Goal: Task Accomplishment & Management: Complete application form

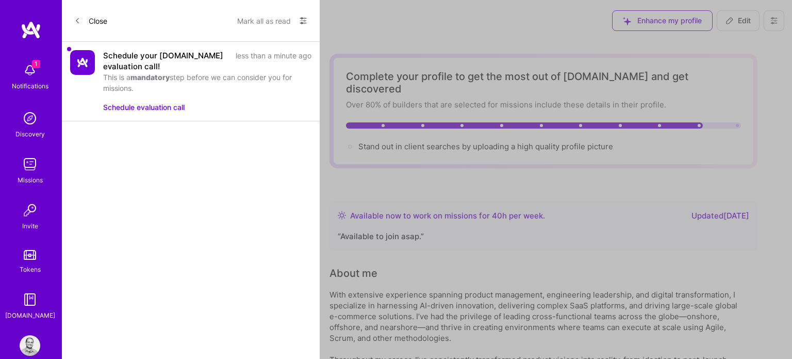
click at [132, 107] on button "Schedule evaluation call" at bounding box center [144, 107] width 82 height 11
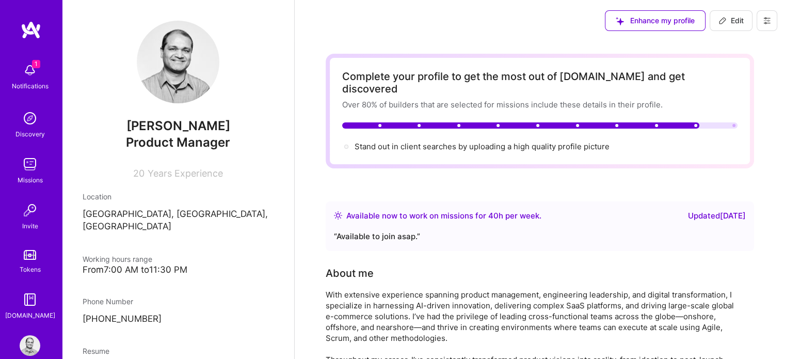
click at [25, 72] on div "1 Notifications Discovery Missions Invite Tokens A.Guide" at bounding box center [31, 189] width 62 height 263
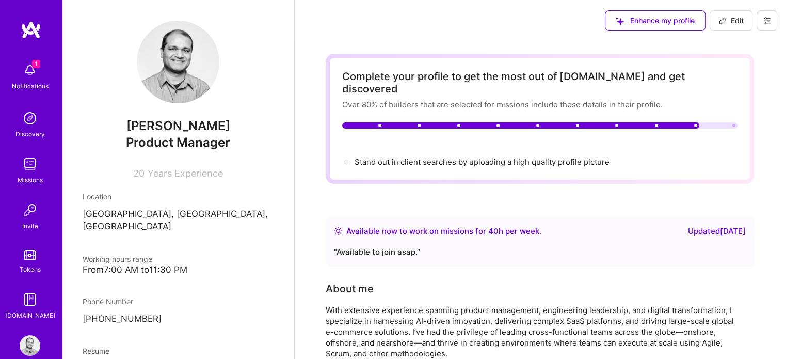
click at [20, 72] on img at bounding box center [30, 70] width 21 height 21
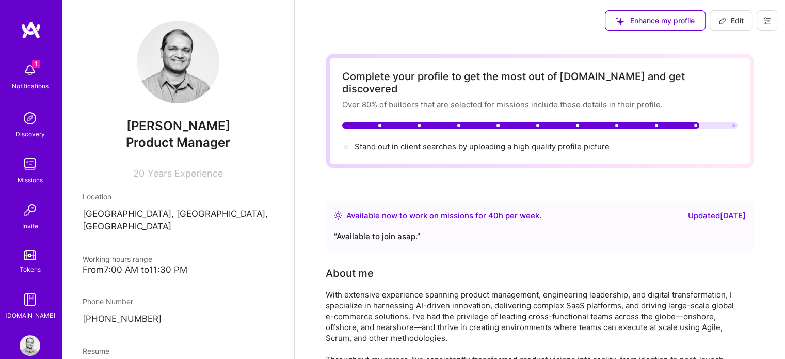
click at [28, 173] on img at bounding box center [30, 164] width 21 height 21
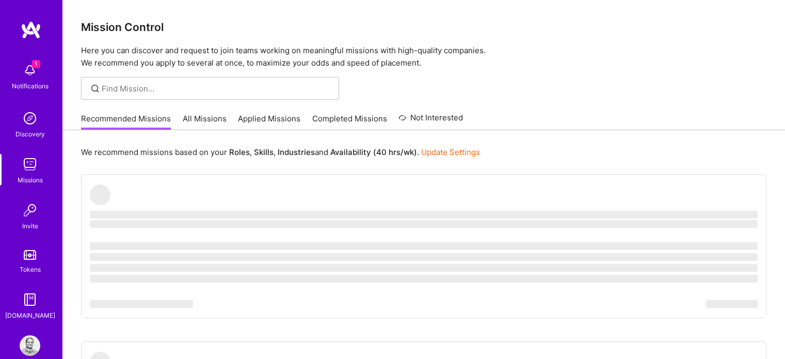
click at [206, 118] on link "All Missions" at bounding box center [205, 121] width 44 height 17
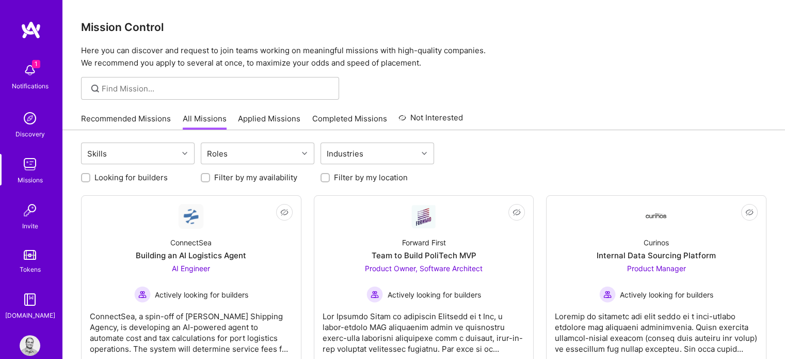
click at [87, 180] on input "Looking for builders" at bounding box center [86, 177] width 7 height 7
checkbox input "true"
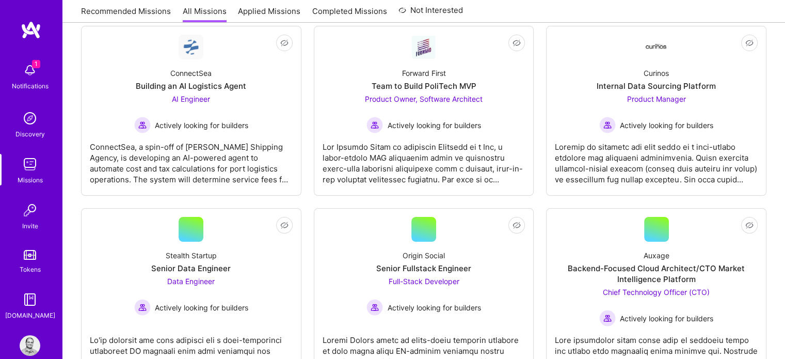
scroll to position [170, 0]
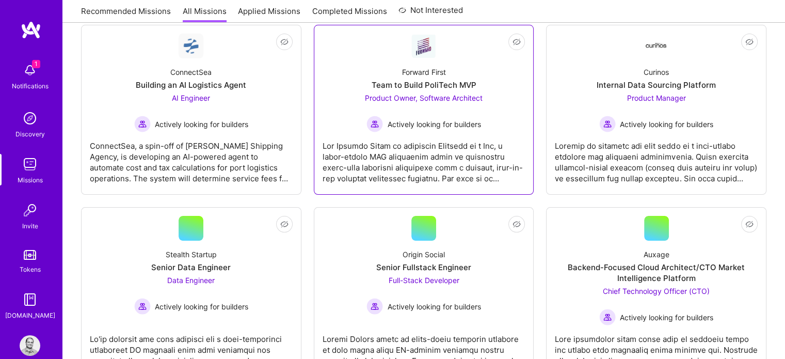
click at [402, 100] on span "Product Owner, Software Architect" at bounding box center [424, 97] width 118 height 9
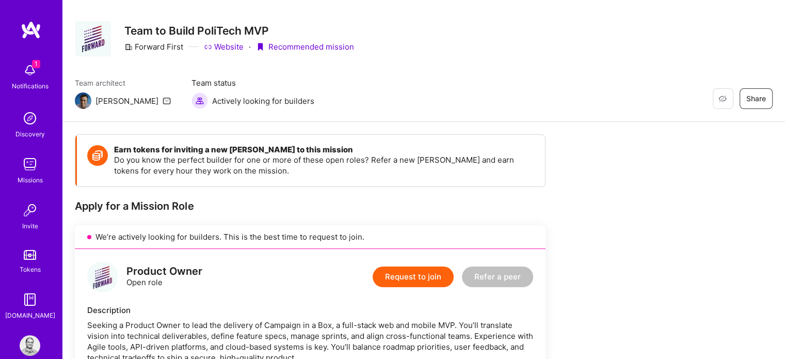
scroll to position [6, 0]
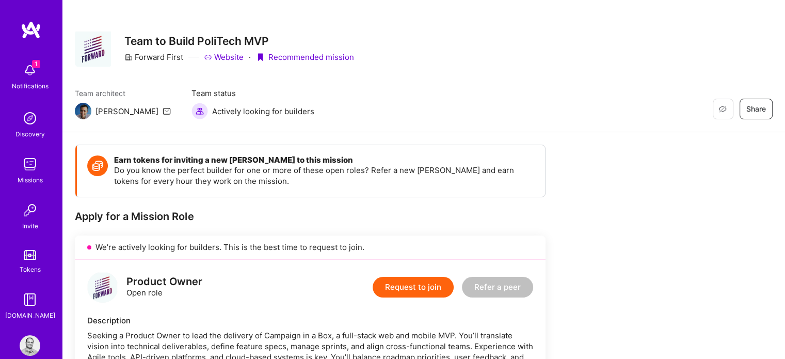
click at [227, 56] on link "Website" at bounding box center [224, 57] width 40 height 11
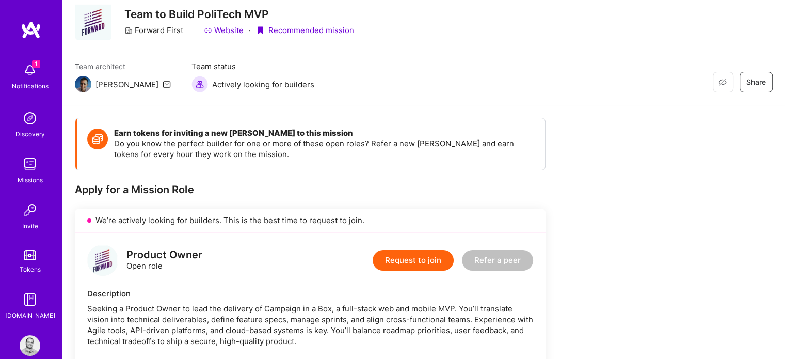
scroll to position [0, 0]
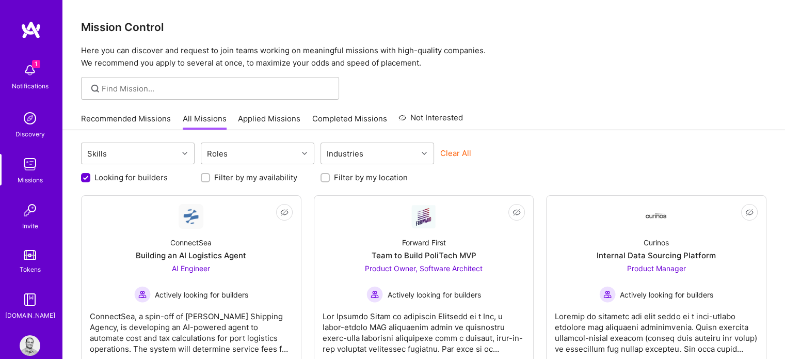
scroll to position [170, 0]
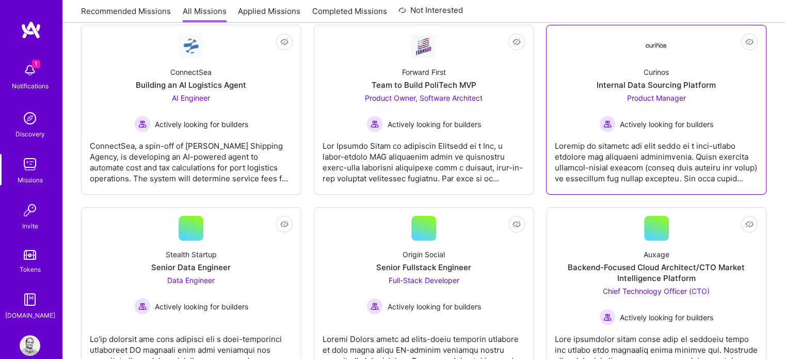
click at [640, 96] on span "Product Manager" at bounding box center [656, 97] width 59 height 9
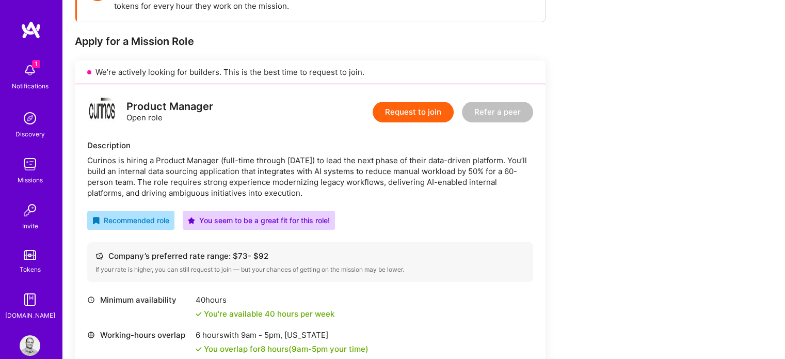
scroll to position [173, 0]
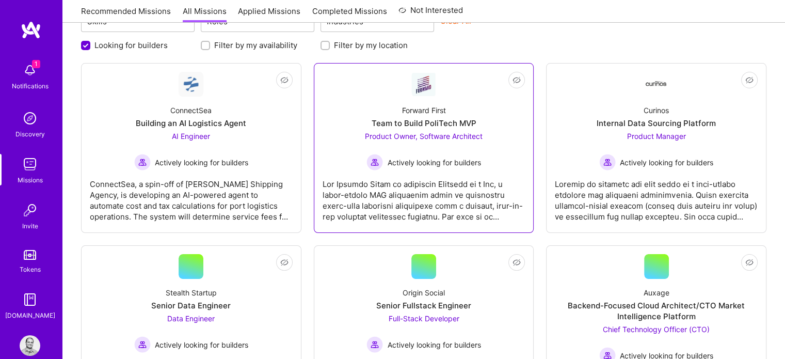
scroll to position [138, 0]
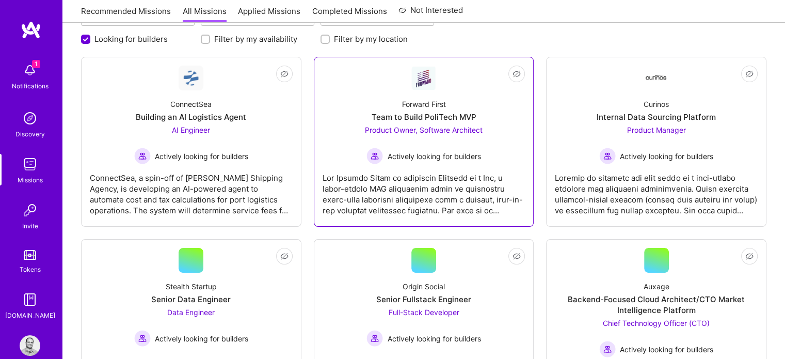
click at [400, 129] on span "Product Owner, Software Architect" at bounding box center [424, 129] width 118 height 9
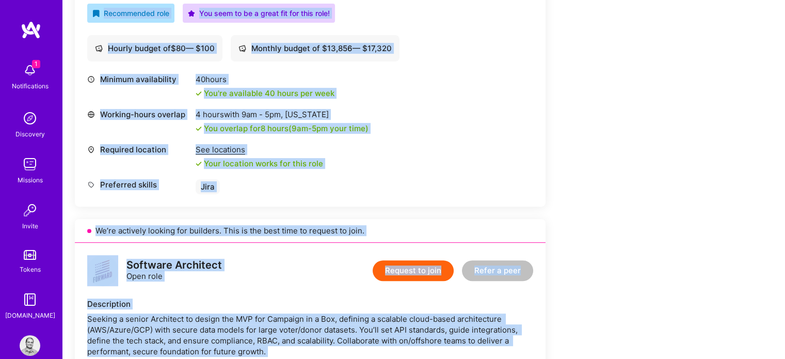
scroll to position [514, 0]
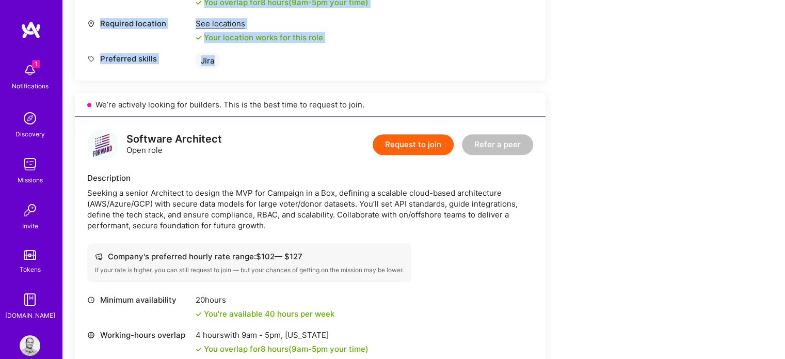
drag, startPoint x: 120, startPoint y: 29, endPoint x: 411, endPoint y: 85, distance: 296.1
click at [411, 85] on div "Restore Not Interested Share Team to Build PoliTech MVP Forward First Website ·…" at bounding box center [423, 257] width 723 height 1543
copy div "Team to Build PoliTech MVP Forward First Website · Recommended mission Team arc…"
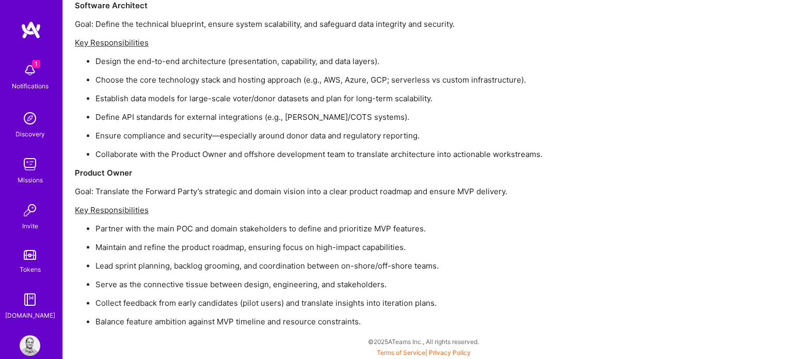
scroll to position [1183, 0]
click at [496, 227] on p "Partner with the main POC and domain stakeholders to define and prioritize MVP …" at bounding box center [394, 229] width 598 height 11
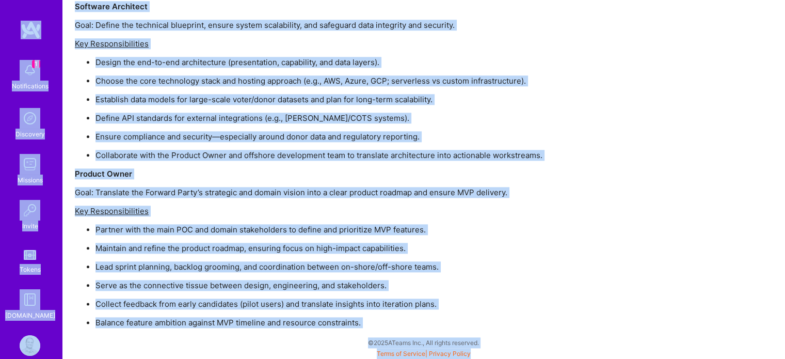
copy div "1 Notifications Discovery Missions Invite Tokens A.Guide Profile Close Mark all…"
click at [527, 222] on div "The Forward Party is launching Campaign in a Box, a donor-backed MVP initiative…" at bounding box center [384, 109] width 619 height 436
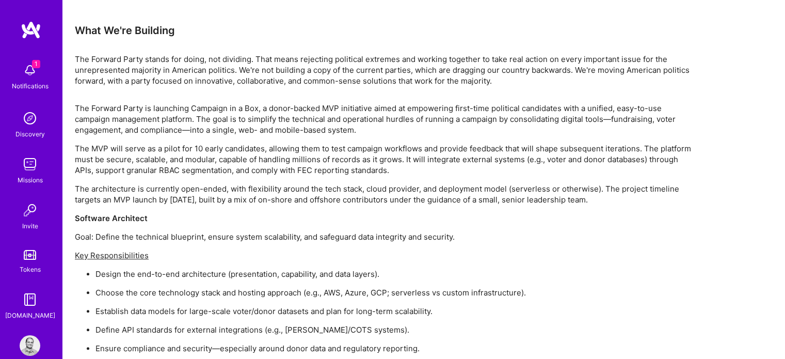
scroll to position [971, 0]
click at [281, 205] on div "The Forward Party is launching Campaign in a Box, a donor-backed MVP initiative…" at bounding box center [384, 321] width 619 height 436
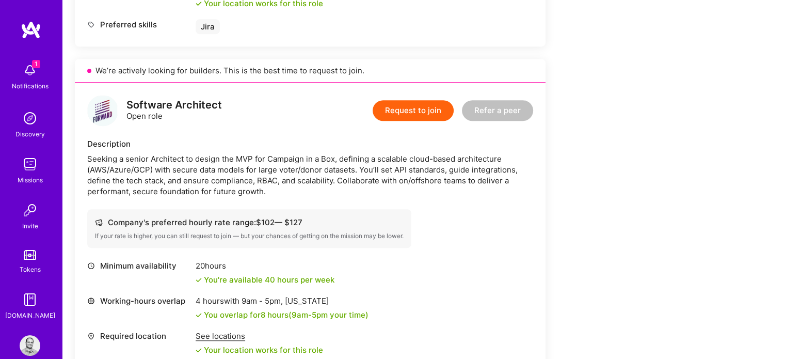
scroll to position [531, 0]
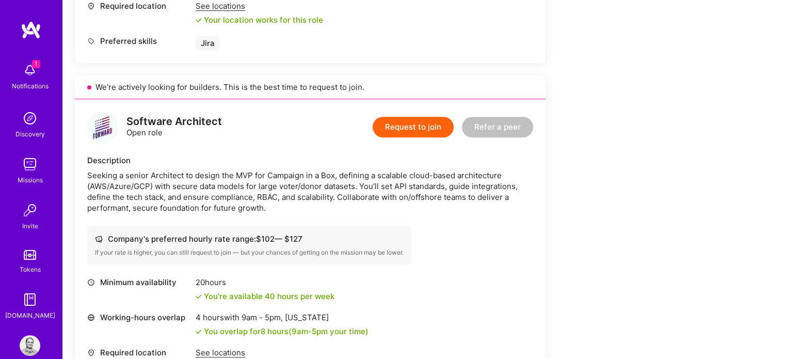
click at [436, 198] on div "Seeking a senior Architect to design the MVP for Campaign in a Box, defining a …" at bounding box center [310, 191] width 446 height 43
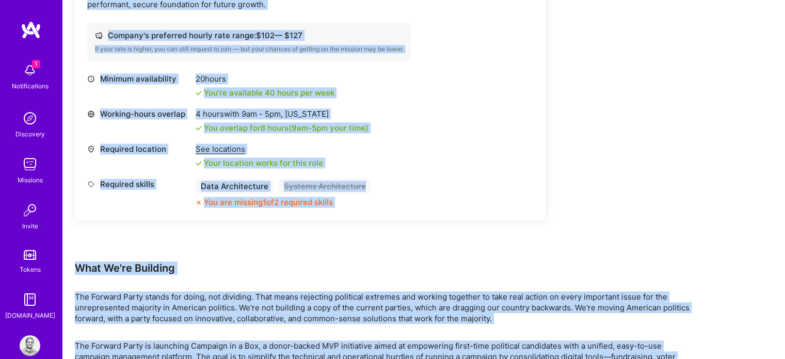
scroll to position [0, 0]
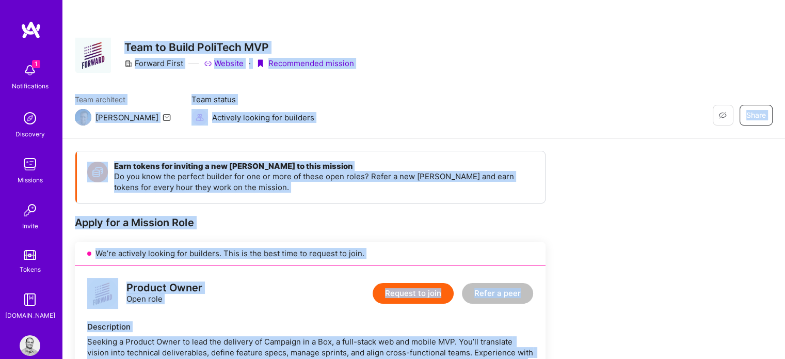
drag, startPoint x: 369, startPoint y: 319, endPoint x: 122, endPoint y: 21, distance: 387.7
copy div "Team to Build PoliTech MVP Forward First Website · Recommended mission Team arc…"
click at [326, 99] on div "Team architect Luis Team status Actively looking for builders Restore Not Inter…" at bounding box center [423, 109] width 697 height 31
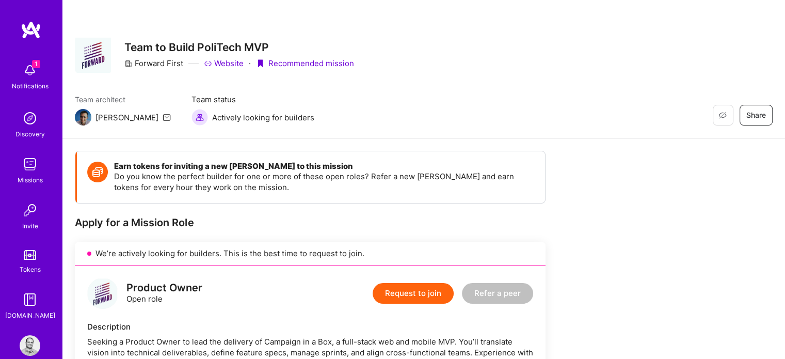
click at [178, 287] on div "Product Owner" at bounding box center [164, 287] width 76 height 11
copy div "Product Owner"
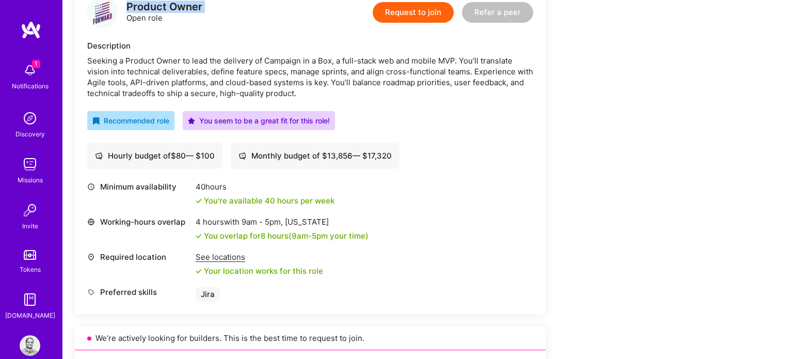
scroll to position [292, 0]
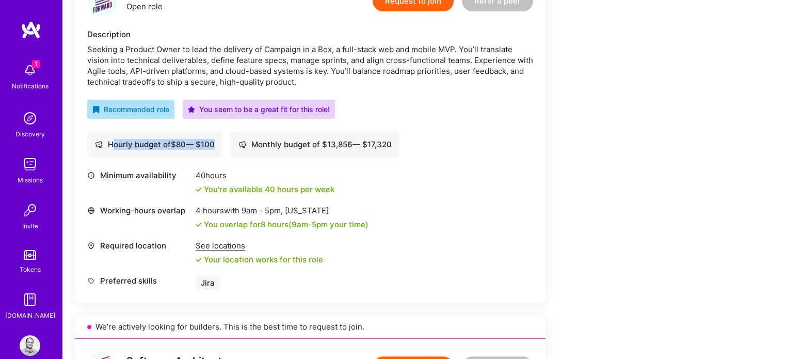
drag, startPoint x: 395, startPoint y: 144, endPoint x: 113, endPoint y: 152, distance: 281.8
click at [113, 152] on div "Hourly budget of $ 80 — $ 100 Monthly budget of $ 13,856 — $ 17,320" at bounding box center [310, 144] width 446 height 26
click at [111, 144] on div "Hourly budget of $ 80 — $ 100" at bounding box center [155, 144] width 120 height 11
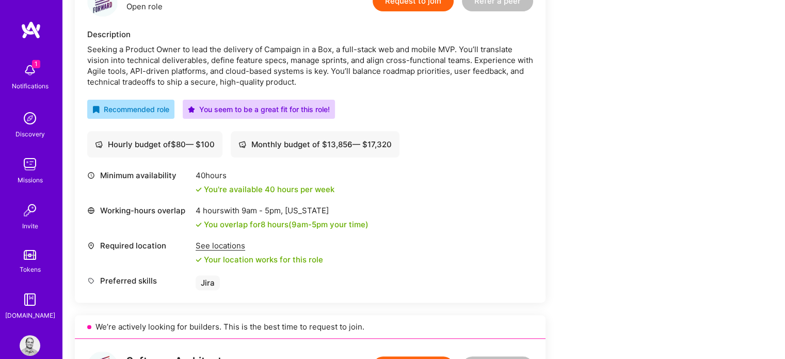
click at [283, 147] on div "Monthly budget of $ 13,856 — $ 17,320" at bounding box center [314, 144] width 153 height 11
copy div "Monthly budget of $ 13,856 — $ 17,320"
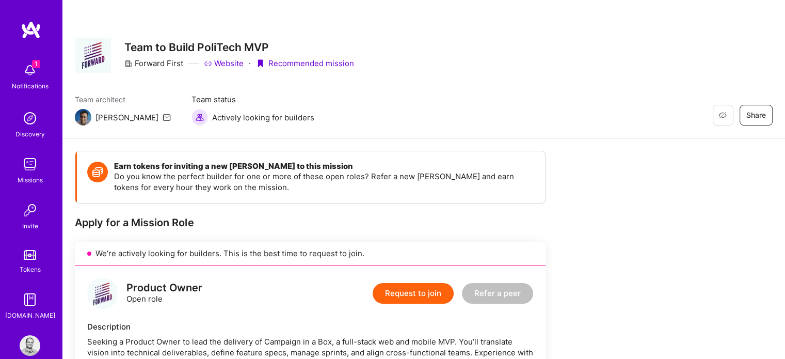
scroll to position [235, 0]
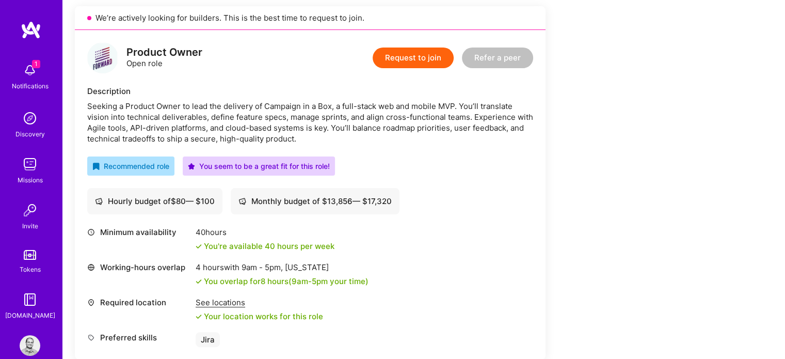
click at [400, 55] on button "Request to join" at bounding box center [412, 57] width 81 height 21
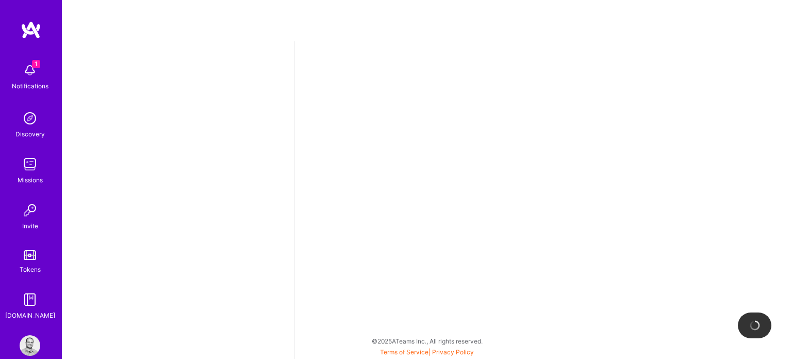
select select "US"
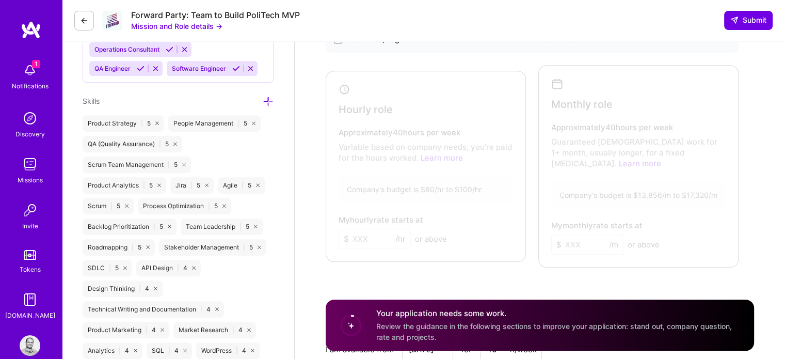
scroll to position [635, 0]
click at [344, 82] on div at bounding box center [423, 162] width 189 height 181
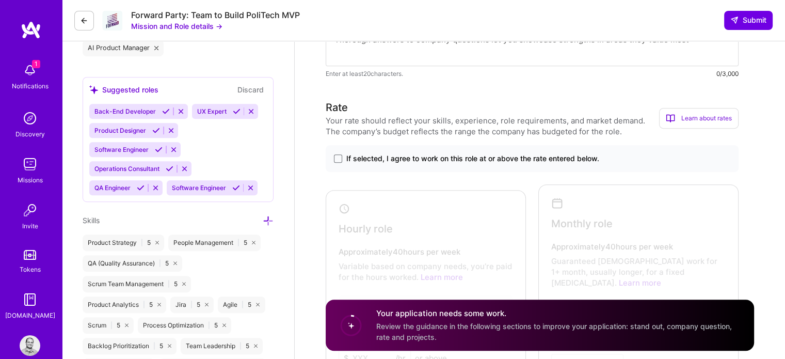
scroll to position [513, 0]
click at [338, 158] on span at bounding box center [338, 159] width 8 height 8
click at [0, 0] on input "If selected, I agree to work on this role at or above the rate entered below." at bounding box center [0, 0] width 0 height 0
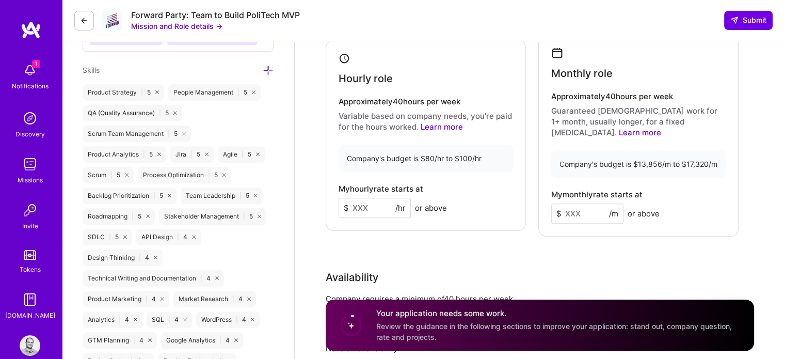
scroll to position [668, 0]
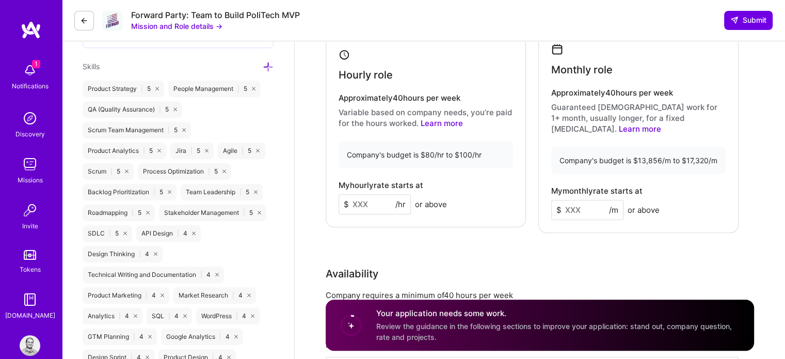
click at [376, 198] on input at bounding box center [374, 204] width 72 height 20
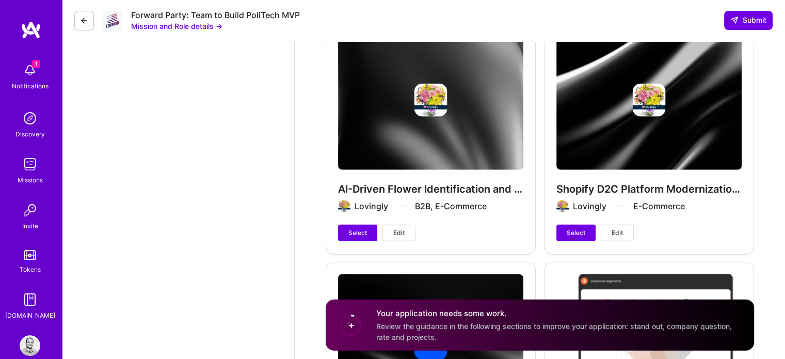
scroll to position [2351, 0]
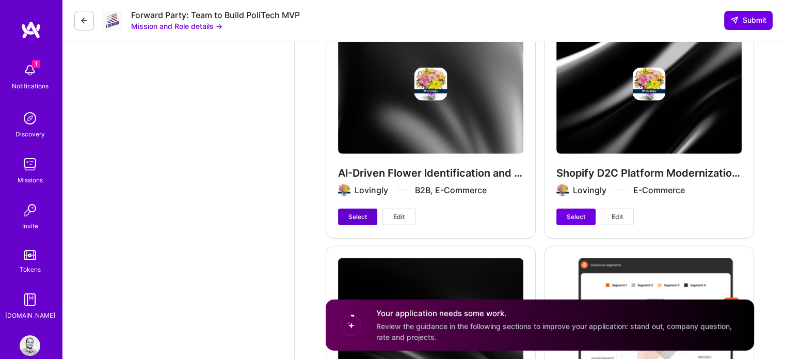
type input "200"
click at [353, 212] on span "Select" at bounding box center [357, 216] width 19 height 9
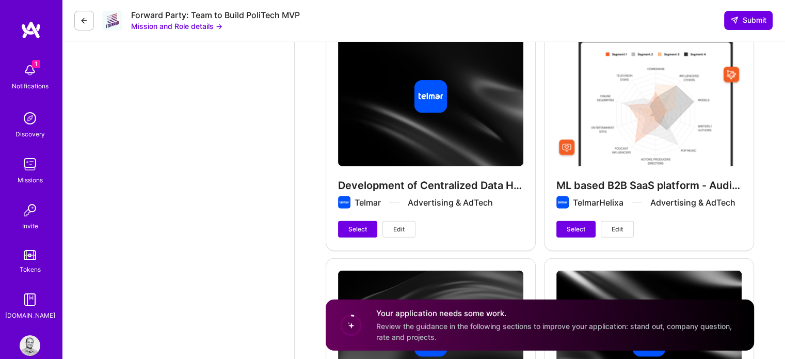
scroll to position [2585, 0]
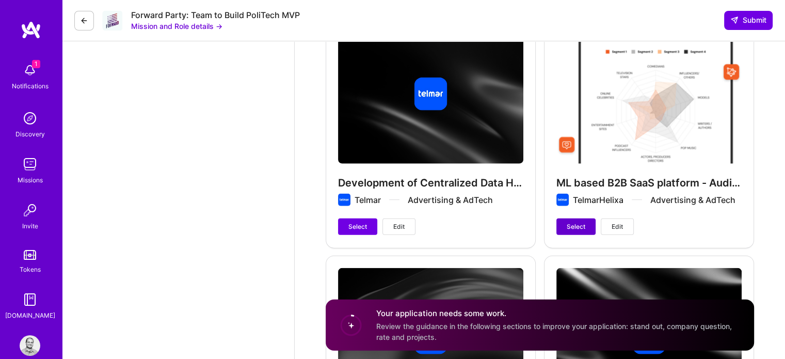
click at [572, 222] on span "Select" at bounding box center [575, 226] width 19 height 9
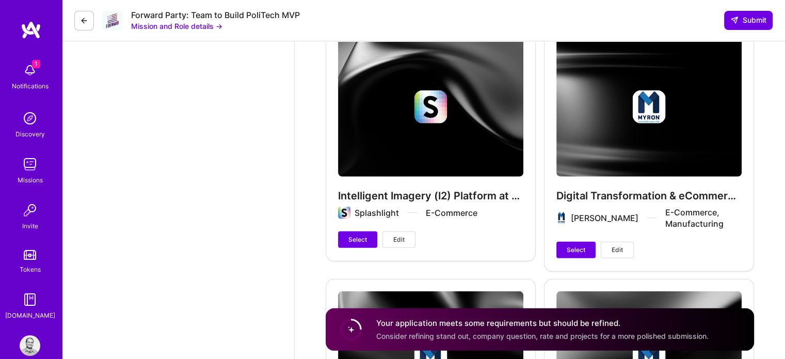
scroll to position [3070, 0]
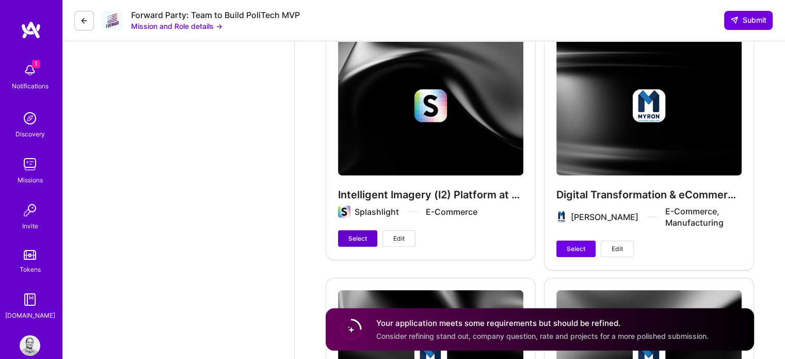
click at [350, 230] on button "Select" at bounding box center [357, 238] width 39 height 17
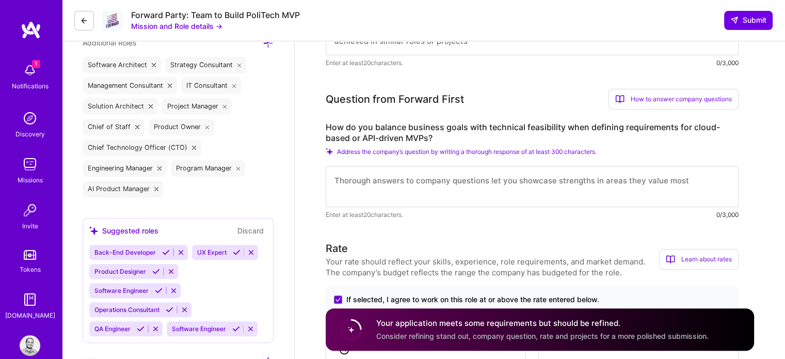
scroll to position [373, 0]
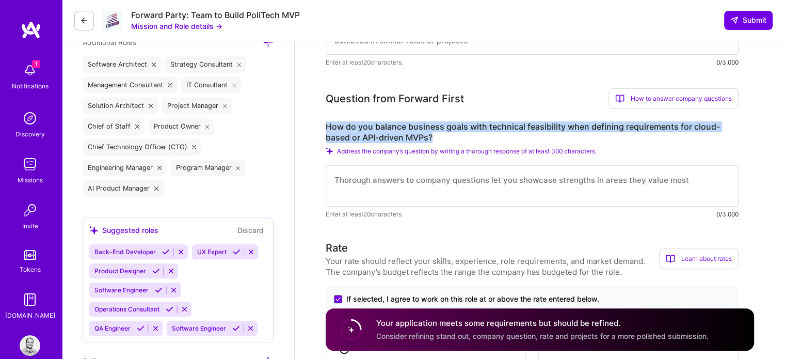
drag, startPoint x: 323, startPoint y: 126, endPoint x: 433, endPoint y: 134, distance: 110.2
copy label "How do you balance business goals with technical feasibility when defining requ…"
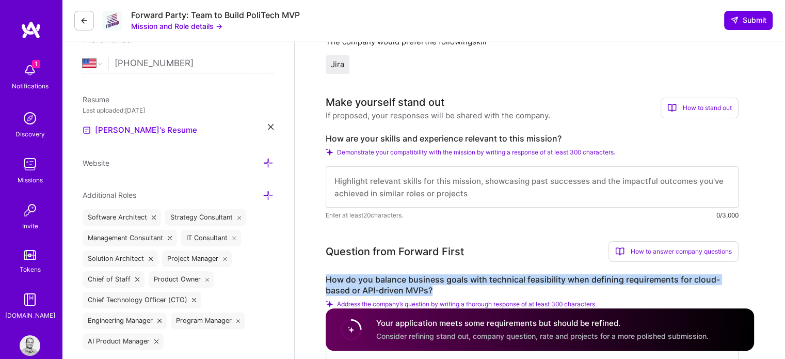
scroll to position [220, 0]
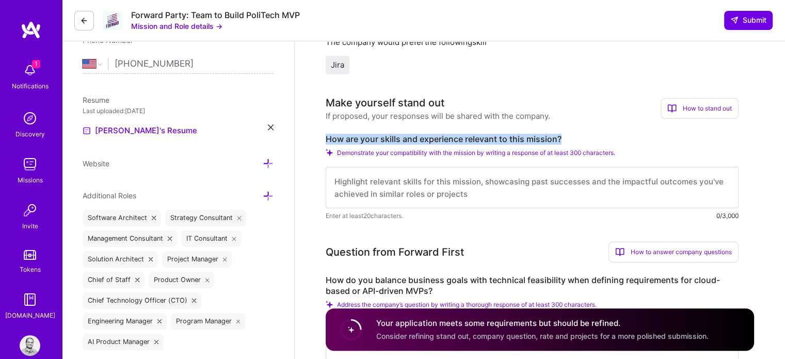
drag, startPoint x: 322, startPoint y: 138, endPoint x: 566, endPoint y: 129, distance: 244.2
copy label "How are your skills and experience relevant to this mission?"
click at [367, 185] on textarea at bounding box center [532, 187] width 413 height 41
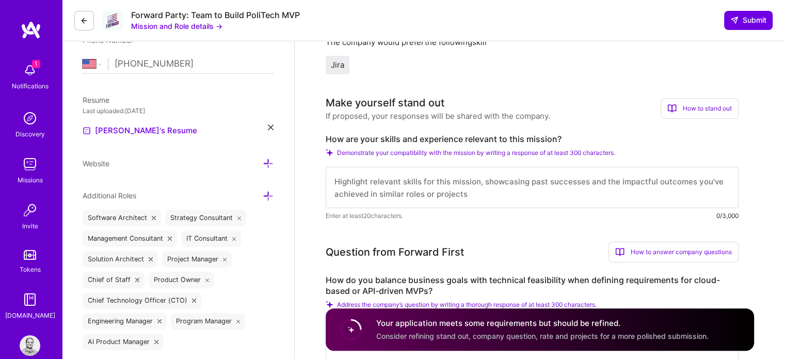
scroll to position [1, 0]
click at [339, 184] on textarea at bounding box center [532, 187] width 413 height 41
paste textarea "I bring over 8 years of Director and VP-level product leadership with direct ex…"
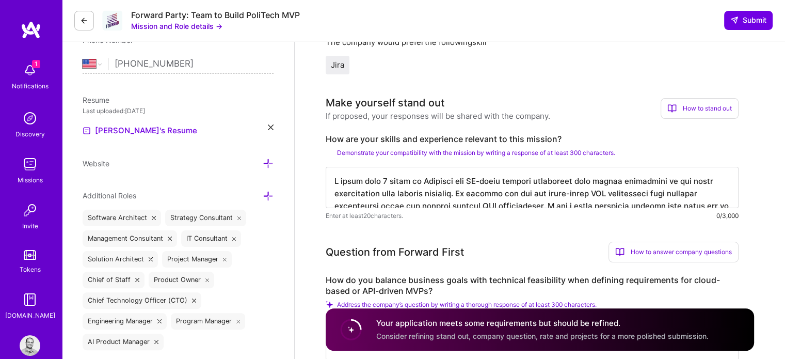
scroll to position [351, 0]
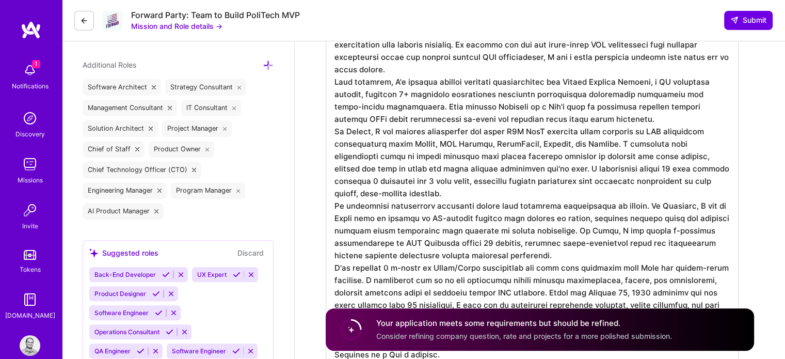
click at [336, 170] on textarea at bounding box center [532, 193] width 413 height 351
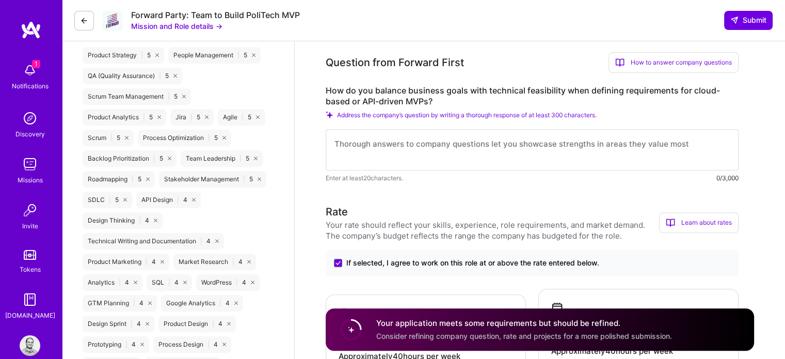
scroll to position [702, 0]
type textarea "I bring over 8 years of Director and VP-level product leadership with direct ex…"
click at [370, 150] on textarea at bounding box center [532, 148] width 413 height 41
paste textarea "Balancing business goals with technical feasibility is about establishing hones…"
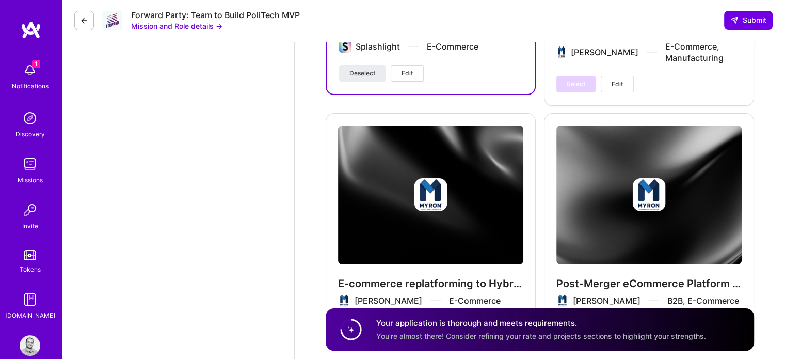
scroll to position [3893, 0]
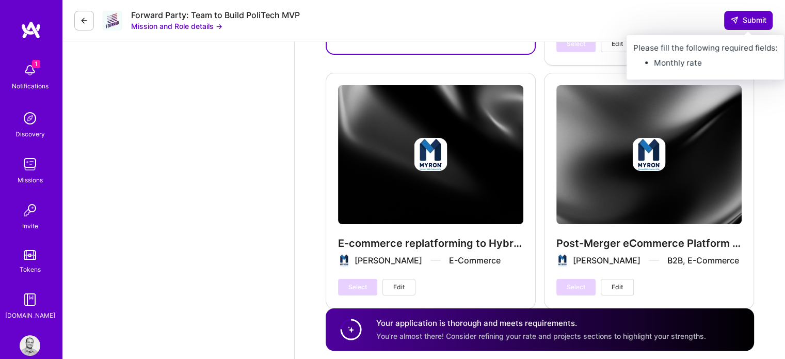
type textarea "Balancing business goals with technical feasibility is about establishing hones…"
click at [738, 18] on span "Submit" at bounding box center [748, 20] width 36 height 10
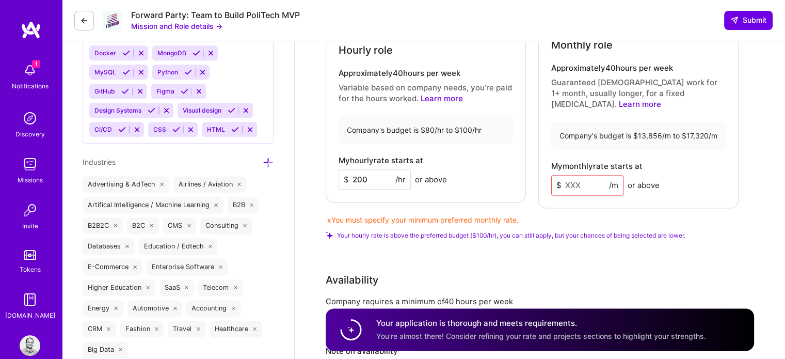
scroll to position [1286, 0]
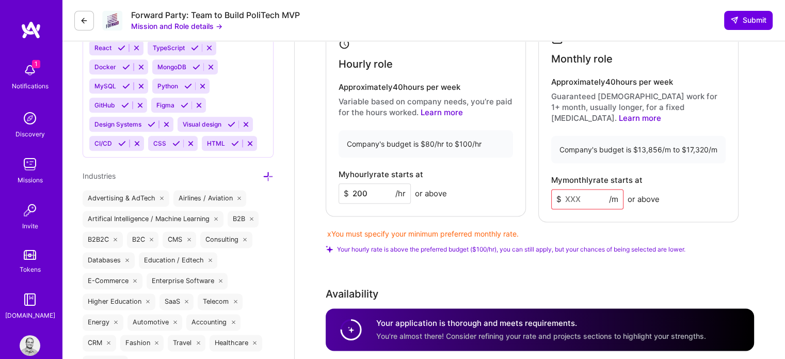
click at [569, 192] on input at bounding box center [587, 199] width 72 height 20
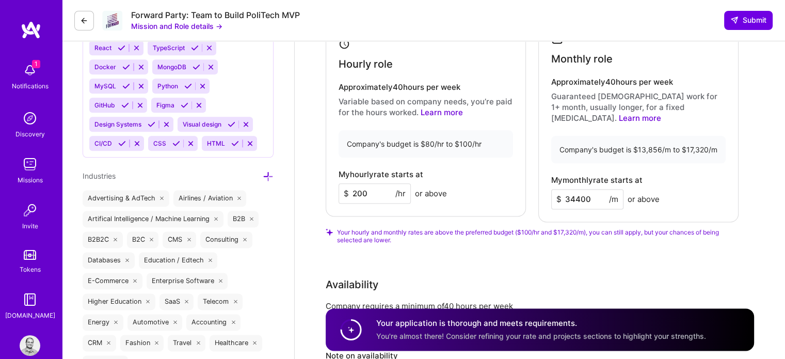
type input "34400"
click at [752, 195] on div "Rate Your rate should reflect your skills, experience, role requirements, and m…" at bounding box center [540, 178] width 428 height 487
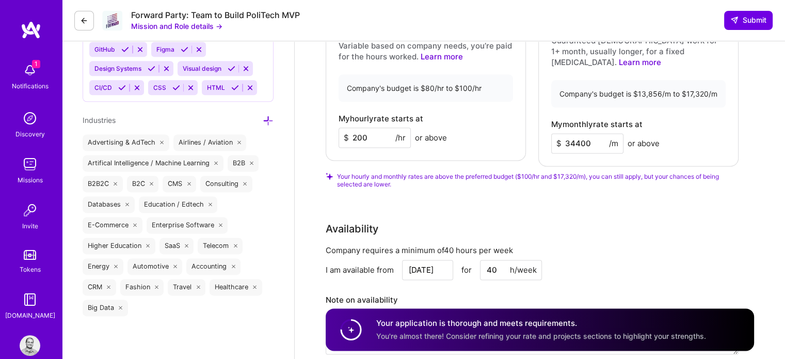
scroll to position [1336, 0]
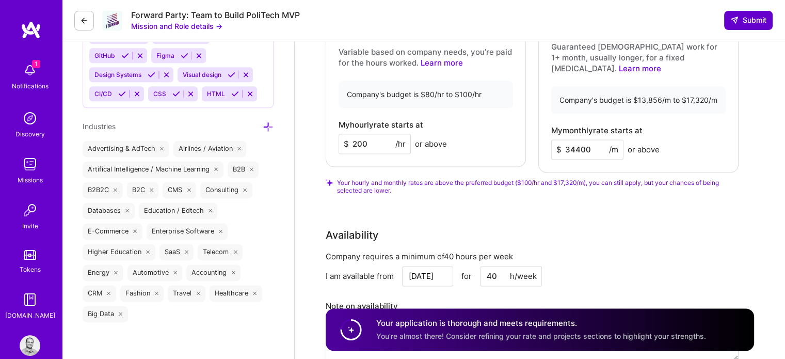
click at [730, 19] on icon at bounding box center [734, 20] width 8 height 8
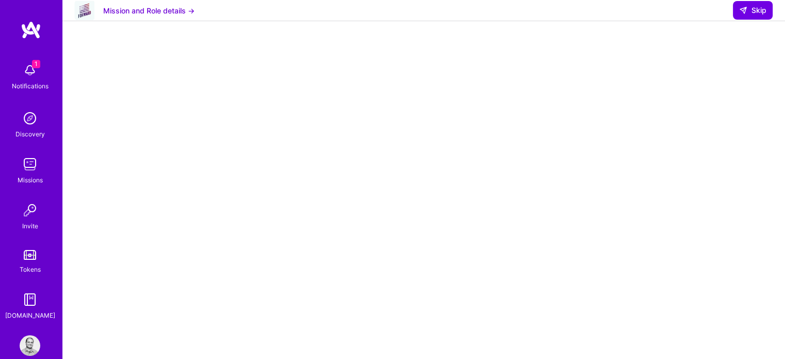
scroll to position [144, 0]
click at [749, 15] on span "Skip" at bounding box center [752, 10] width 27 height 10
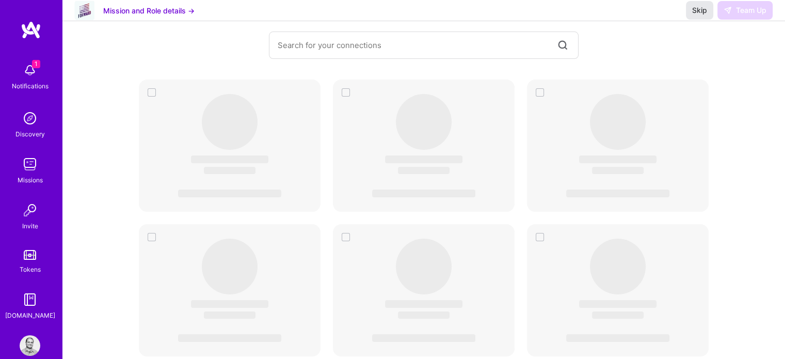
click at [698, 15] on span "Skip" at bounding box center [699, 10] width 15 height 10
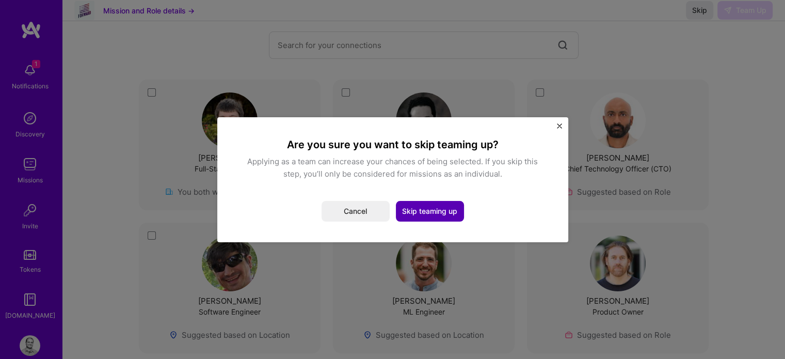
click at [413, 215] on button "Skip teaming up" at bounding box center [430, 211] width 68 height 21
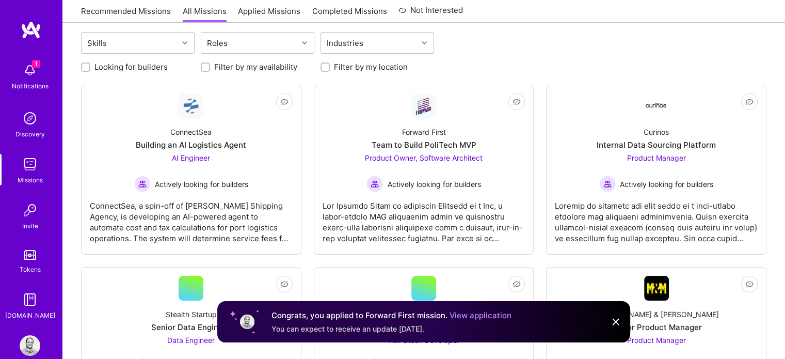
scroll to position [110, 0]
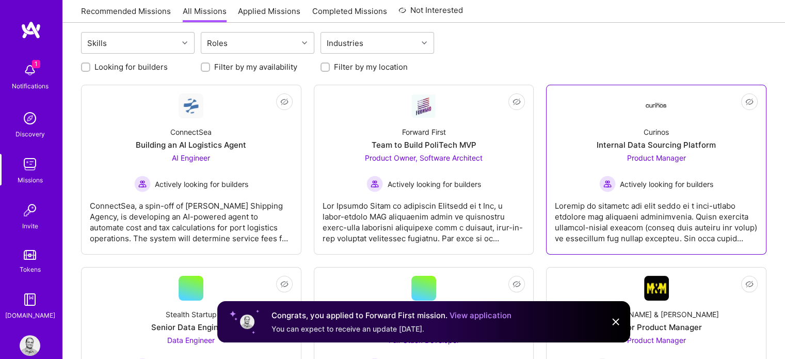
click at [642, 154] on span "Product Manager" at bounding box center [656, 157] width 59 height 9
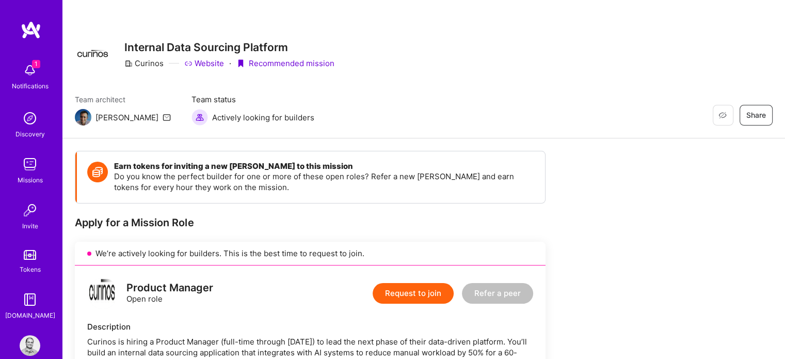
drag, startPoint x: 262, startPoint y: 328, endPoint x: 103, endPoint y: 19, distance: 346.8
copy div "Restore Not Interested Share Internal Data Sourcing Platform Curinos Website · …"
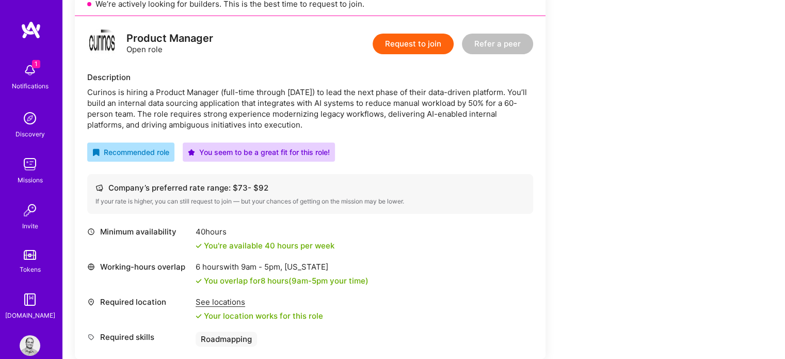
scroll to position [251, 0]
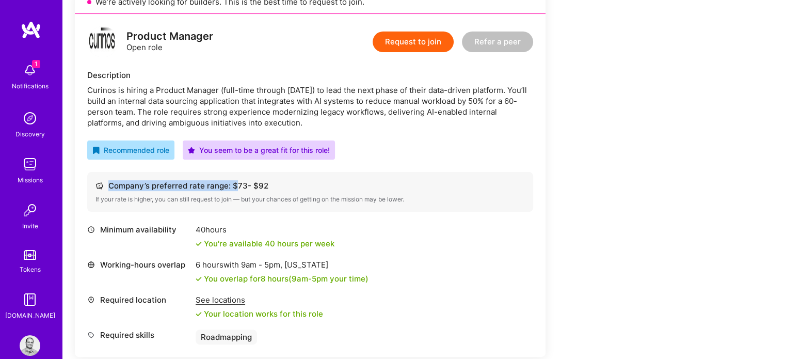
drag, startPoint x: 270, startPoint y: 181, endPoint x: 232, endPoint y: 182, distance: 38.2
click at [232, 182] on div "Company’s preferred rate range: $ 73 - $ 92" at bounding box center [309, 185] width 429 height 11
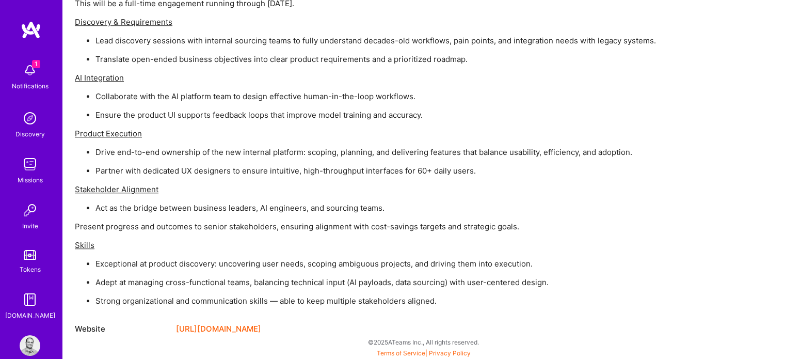
scroll to position [0, 0]
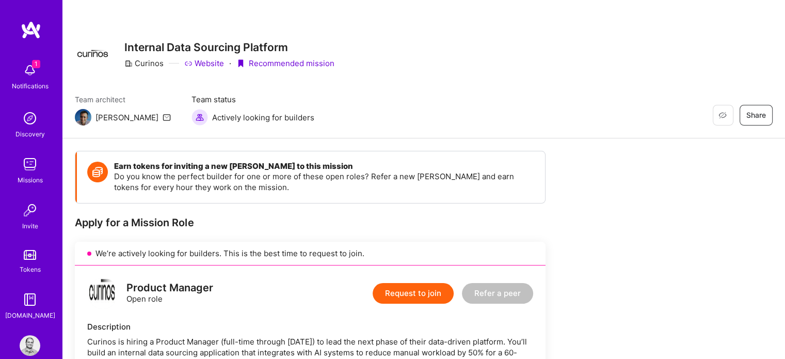
drag, startPoint x: 262, startPoint y: 331, endPoint x: 112, endPoint y: -40, distance: 400.1
copy div "Restore Not Interested Share Internal Data Sourcing Platform Curinos Website · …"
click at [412, 289] on button "Request to join" at bounding box center [412, 293] width 81 height 21
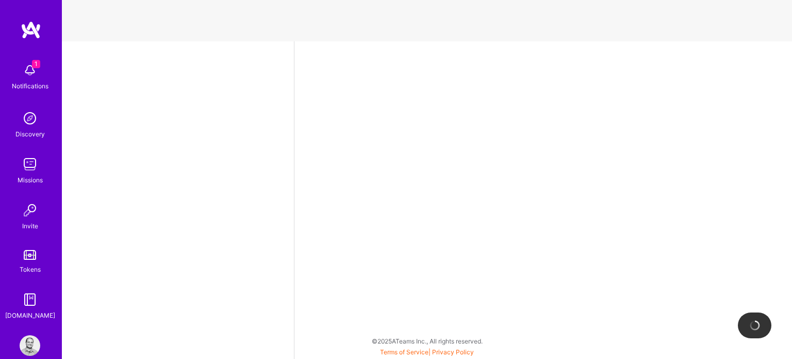
select select "US"
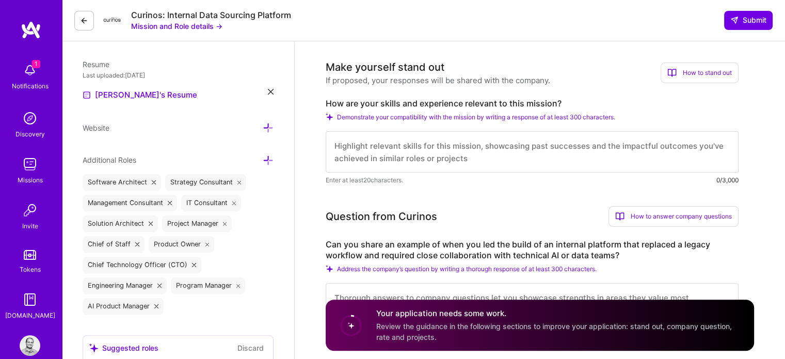
scroll to position [257, 0]
click at [353, 102] on label "How are your skills and experience relevant to this mission?" at bounding box center [532, 102] width 413 height 11
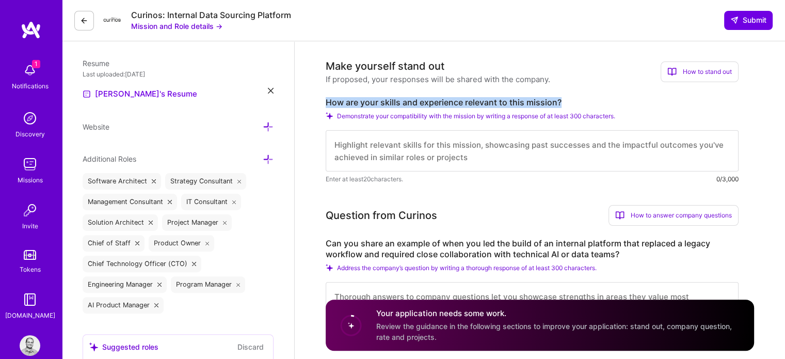
click at [353, 102] on label "How are your skills and experience relevant to this mission?" at bounding box center [532, 102] width 413 height 11
copy label "How are your skills and experience relevant to this mission?"
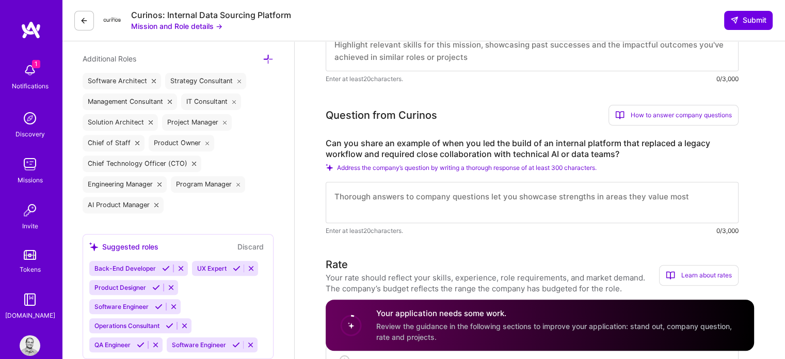
scroll to position [362, 0]
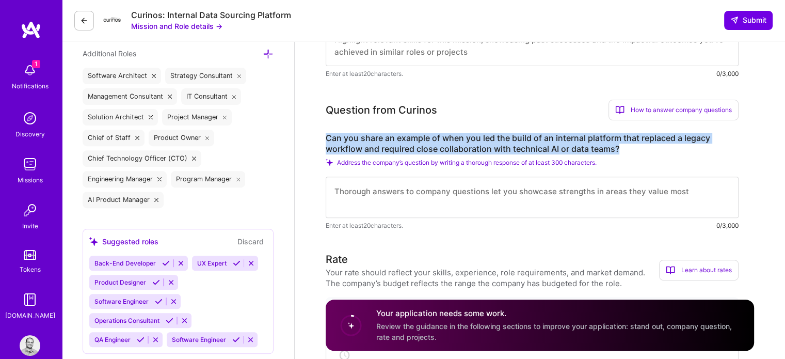
drag, startPoint x: 325, startPoint y: 137, endPoint x: 618, endPoint y: 147, distance: 293.2
click at [618, 147] on label "Can you share an example of when you led the build of an internal platform that…" at bounding box center [532, 144] width 413 height 22
copy label "Can you share an example of when you led the build of an internal platform that…"
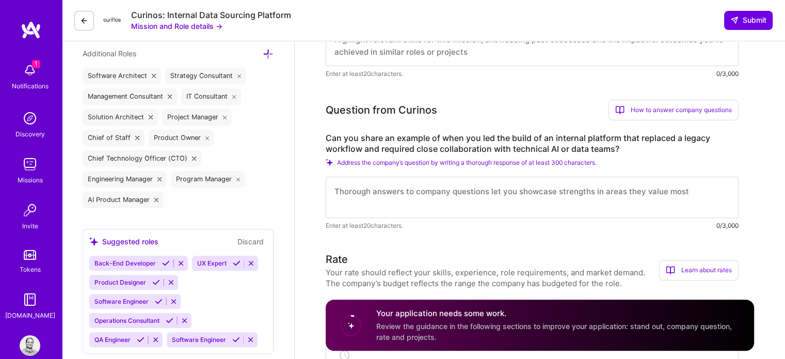
click at [407, 191] on textarea at bounding box center [532, 196] width 413 height 41
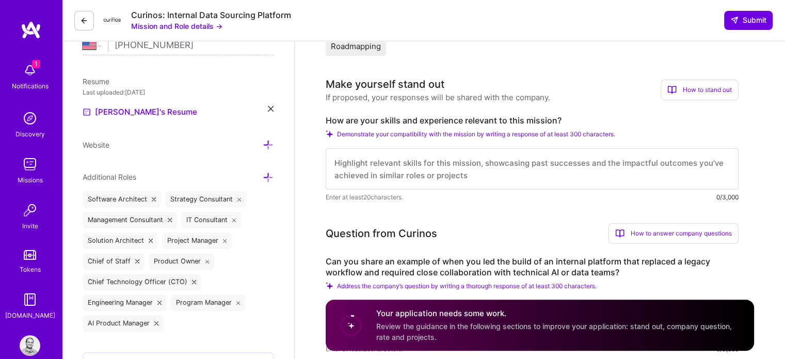
scroll to position [238, 0]
click at [372, 175] on textarea at bounding box center [532, 169] width 413 height 41
paste textarea "This role is a perfect match for my product leadership experience building inte…"
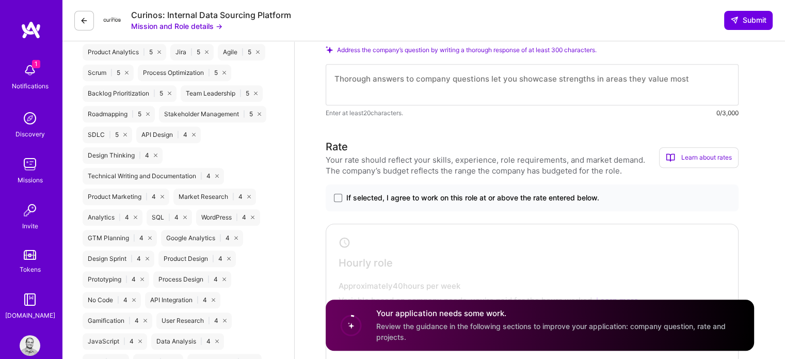
scroll to position [767, 0]
type textarea "This role is a perfect match for my product leadership experience building inte…"
click at [374, 86] on textarea at bounding box center [532, 83] width 413 height 41
click at [336, 196] on span at bounding box center [338, 196] width 8 height 8
click at [0, 0] on input "If selected, I agree to work on this role at or above the rate entered below." at bounding box center [0, 0] width 0 height 0
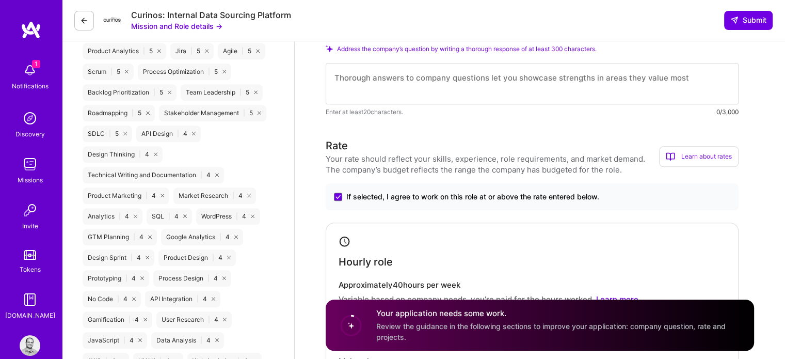
click at [350, 86] on textarea at bounding box center [532, 83] width 413 height 41
paste textarea "At Telmar, I led the development of Data Loader, an internal platform that auto…"
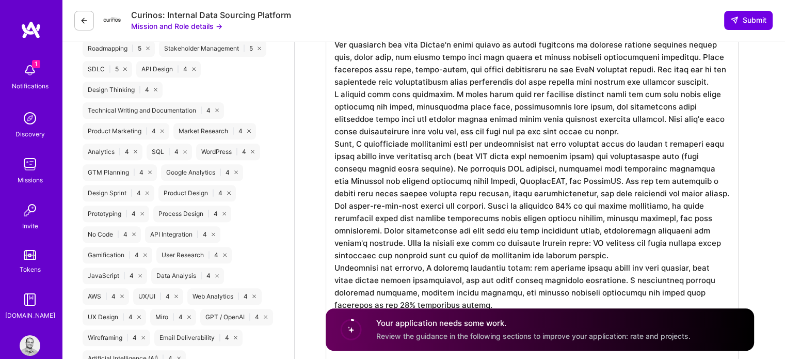
scroll to position [1, 0]
click at [473, 204] on textarea at bounding box center [532, 174] width 413 height 388
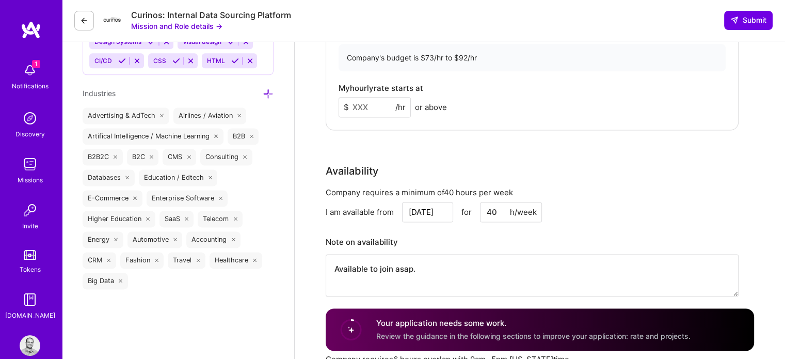
scroll to position [1380, 0]
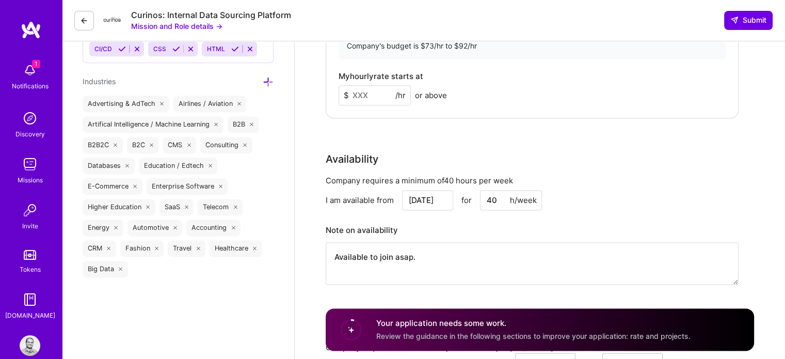
type textarea "At Telmar, I led the development of Data Loader, an internal platform that auto…"
click at [363, 95] on input at bounding box center [374, 95] width 72 height 20
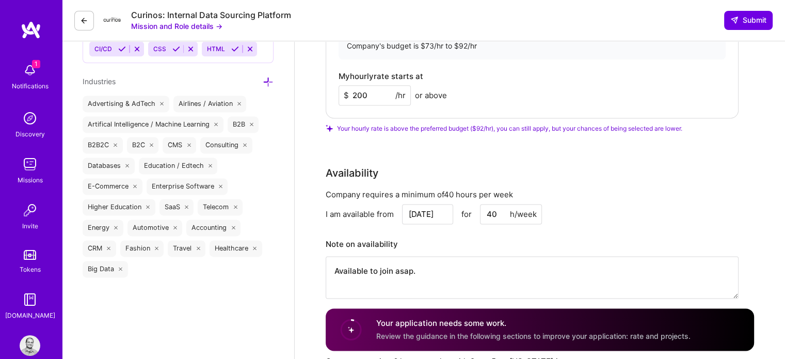
type input "200"
drag, startPoint x: 755, startPoint y: 158, endPoint x: 613, endPoint y: 127, distance: 145.2
click at [619, 152] on div "Rate Your rate should reflect your skills, experience, role requirements, and m…" at bounding box center [540, 82] width 428 height 458
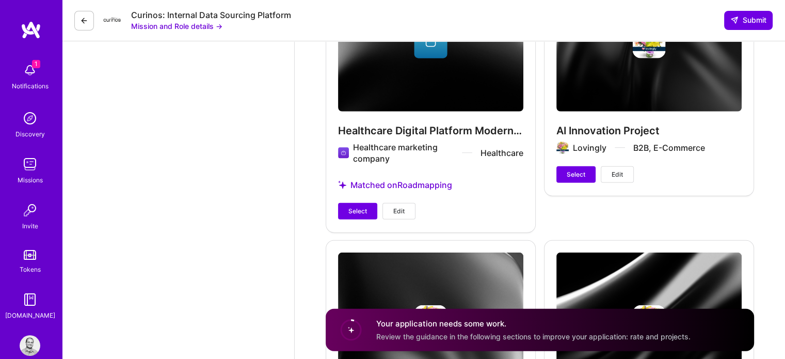
scroll to position [2749, 0]
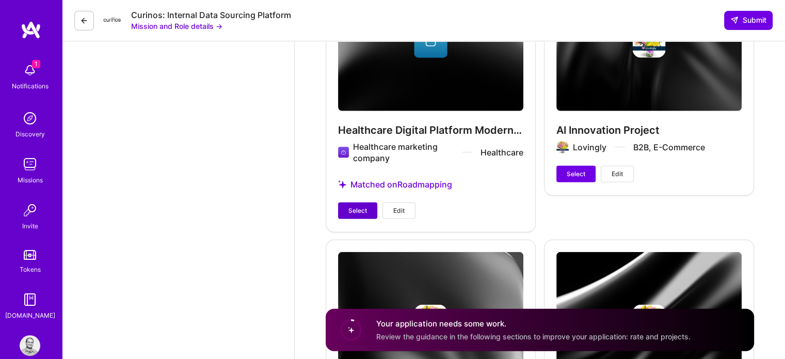
click at [351, 210] on span "Select" at bounding box center [357, 210] width 19 height 9
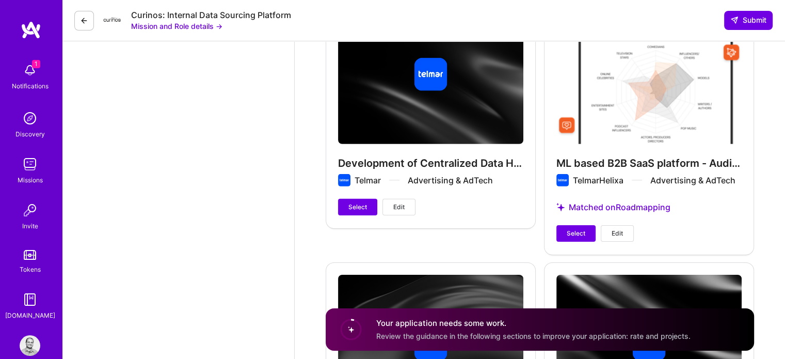
scroll to position [3233, 0]
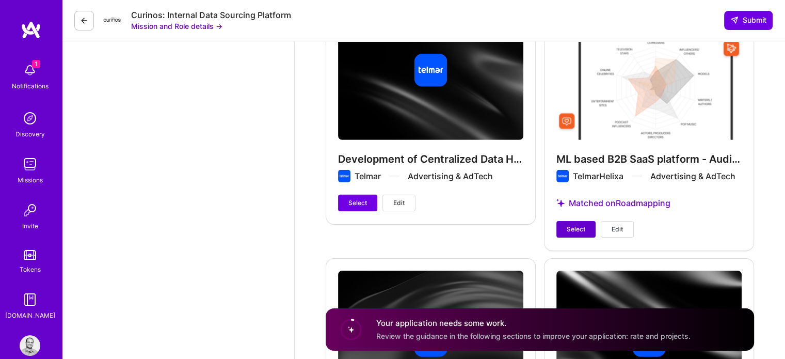
click at [574, 230] on span "Select" at bounding box center [575, 228] width 19 height 9
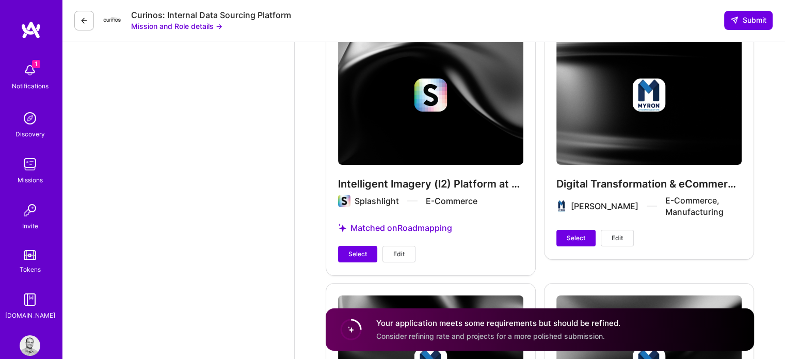
scroll to position [3743, 0]
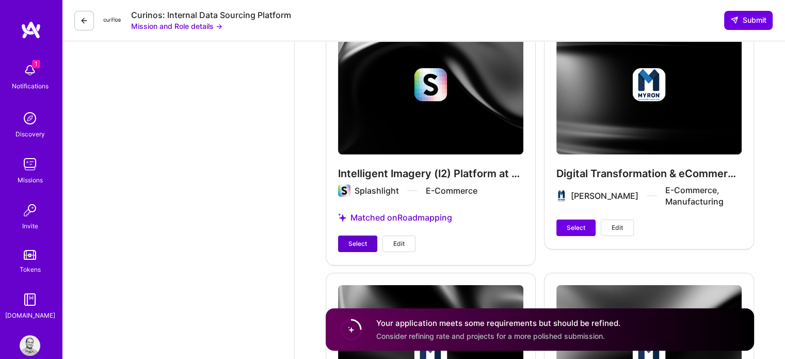
click at [349, 243] on span "Select" at bounding box center [357, 243] width 19 height 9
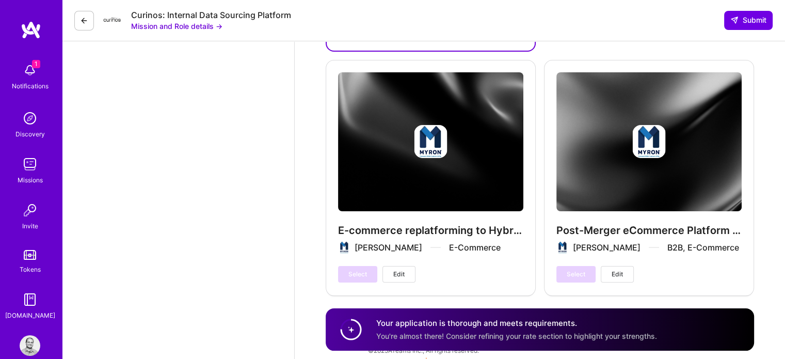
scroll to position [3941, 0]
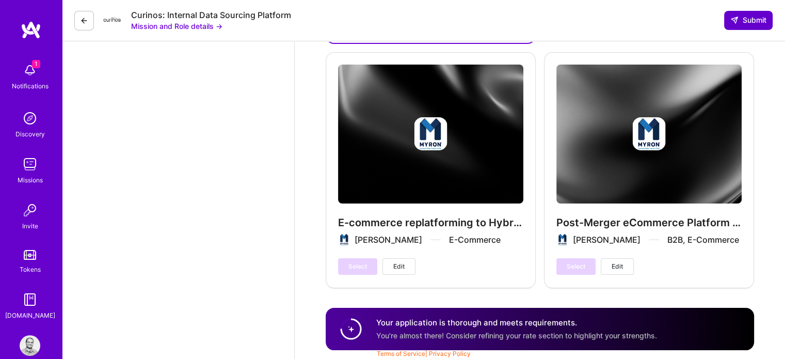
click at [742, 22] on span "Submit" at bounding box center [748, 20] width 36 height 10
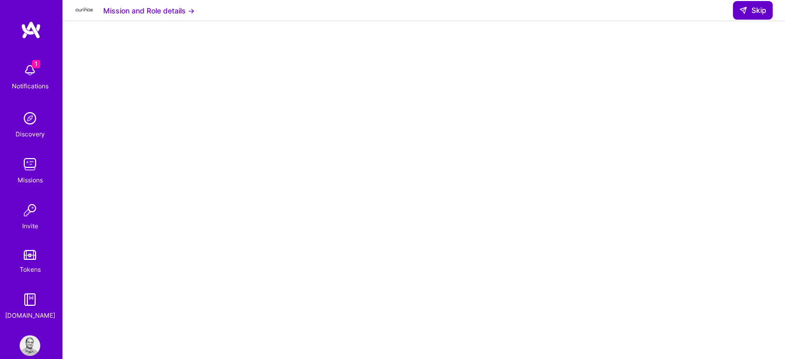
click at [743, 14] on icon at bounding box center [743, 10] width 8 height 8
select select "US"
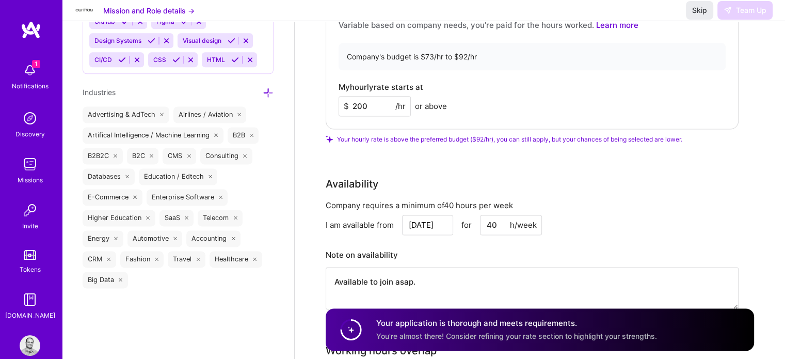
scroll to position [1335, 0]
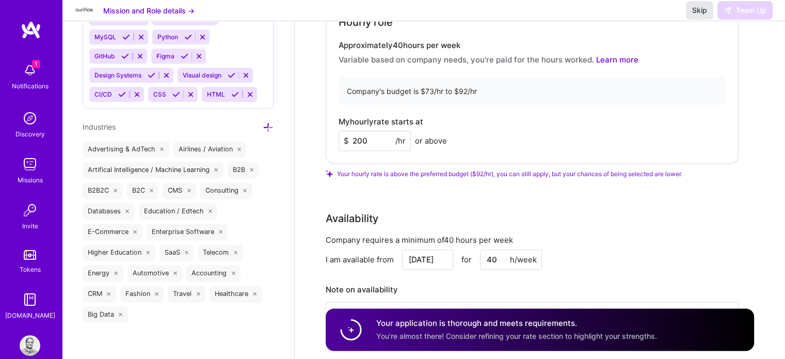
click at [700, 15] on span "Skip" at bounding box center [699, 10] width 15 height 10
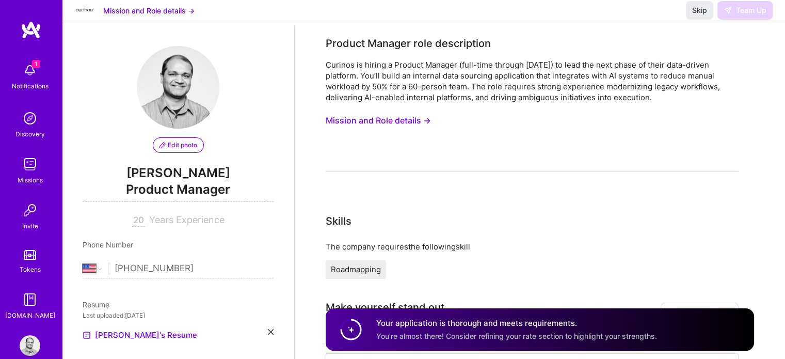
scroll to position [0, 0]
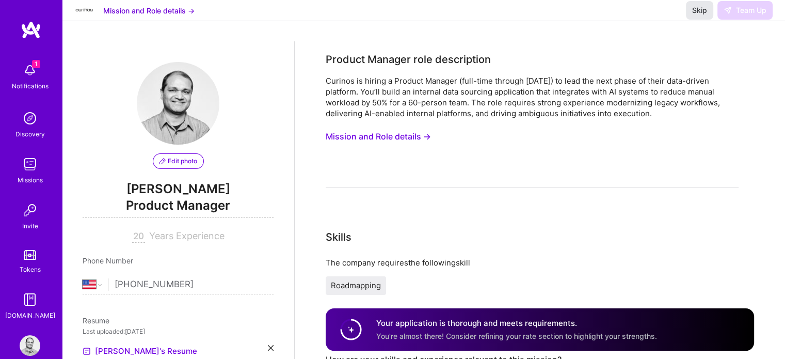
click at [704, 15] on span "Skip" at bounding box center [699, 10] width 15 height 10
click at [698, 15] on span "Skip" at bounding box center [699, 10] width 15 height 10
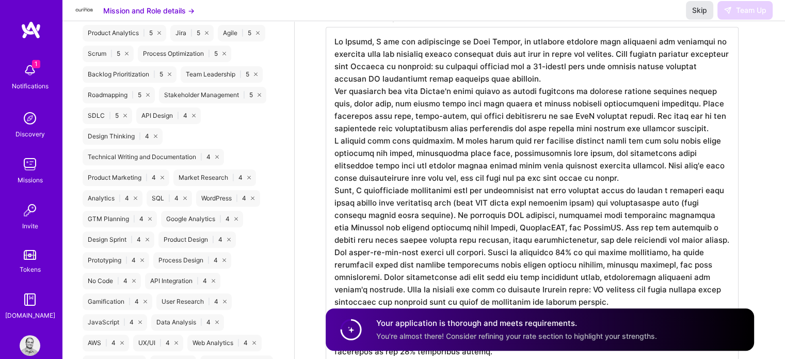
click at [697, 15] on span "Skip" at bounding box center [699, 10] width 15 height 10
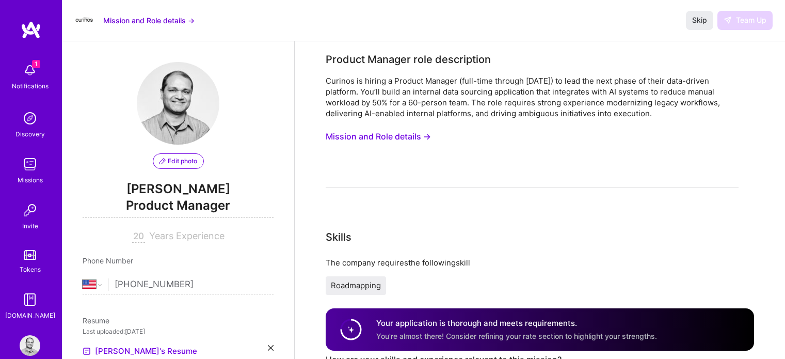
select select "US"
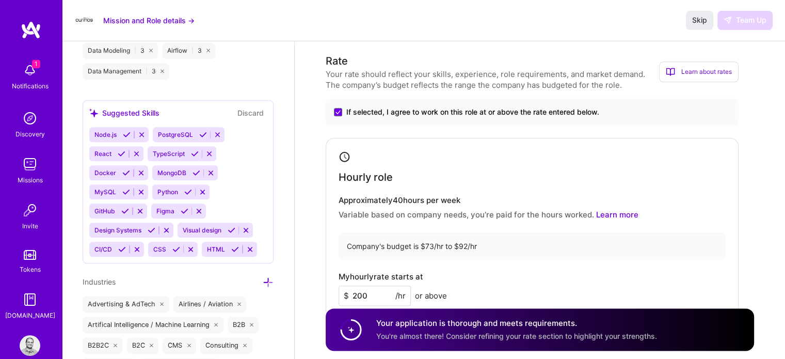
scroll to position [1162, 0]
